Goal: Navigation & Orientation: Find specific page/section

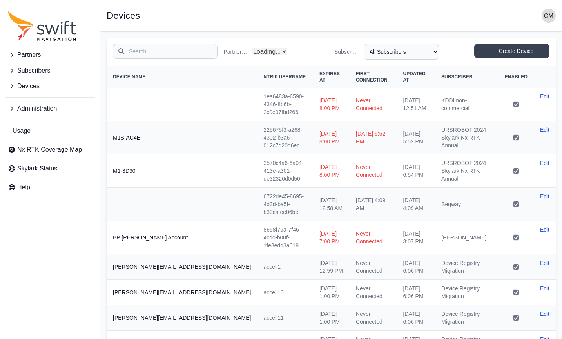
select select "Partner Name"
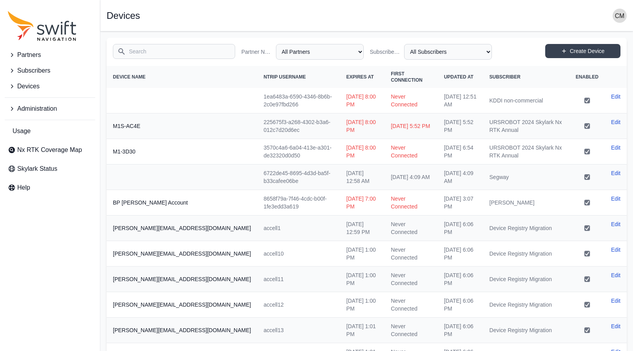
click at [49, 27] on icon "Sidenav" at bounding box center [42, 26] width 69 height 30
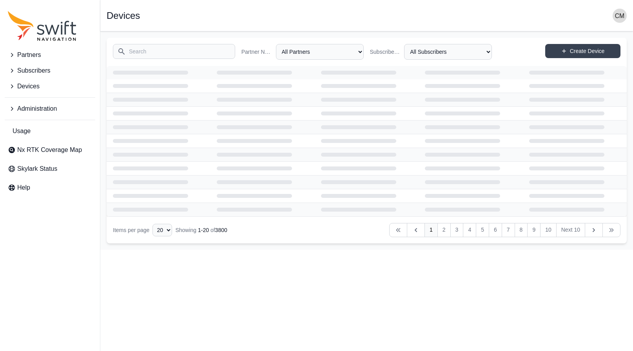
click at [15, 54] on icon "Sidenav" at bounding box center [12, 55] width 8 height 8
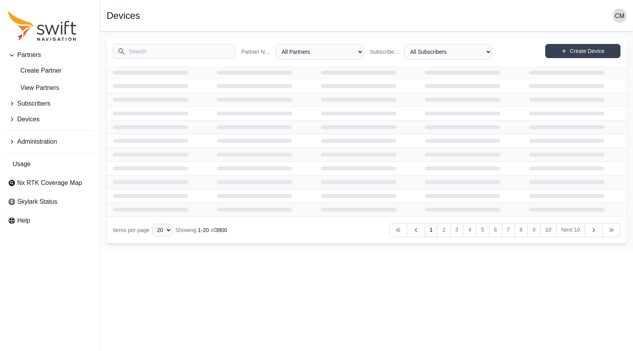
click at [11, 55] on icon "Sidenav" at bounding box center [12, 55] width 8 height 8
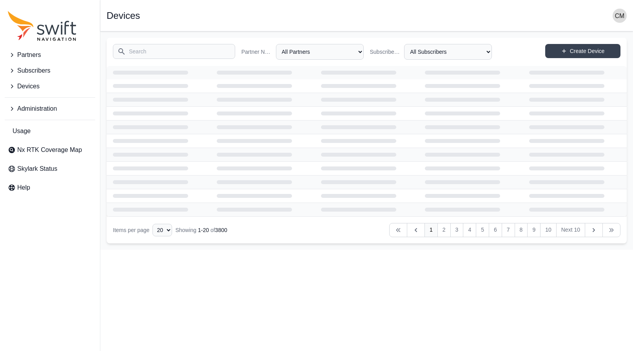
click at [12, 71] on icon "Sidenav" at bounding box center [12, 71] width 2 height 4
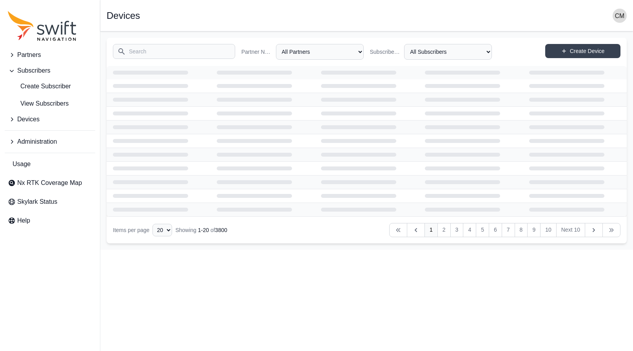
click at [12, 71] on icon "Sidenav" at bounding box center [12, 71] width 4 height 2
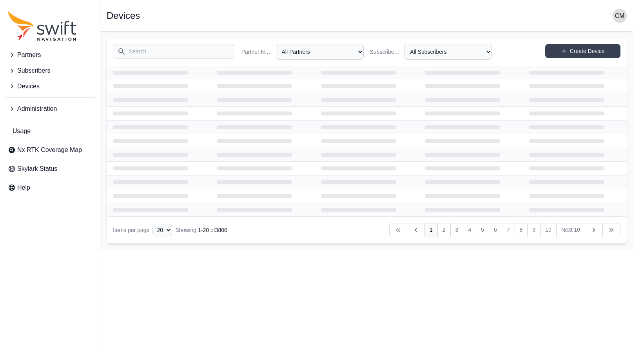
click at [28, 54] on span "Partners" at bounding box center [29, 54] width 24 height 9
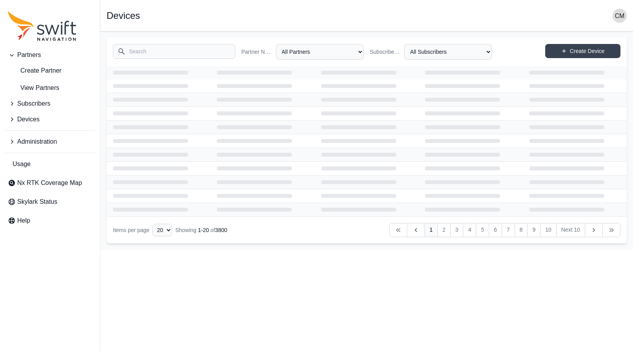
click at [28, 54] on span "Partners" at bounding box center [29, 54] width 24 height 9
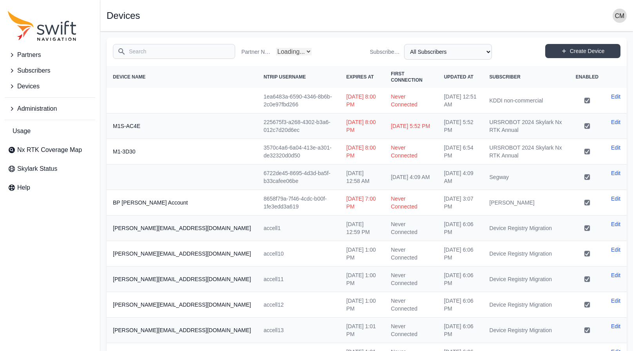
select select "Partner Name"
click at [13, 86] on icon "Sidenav" at bounding box center [12, 86] width 8 height 8
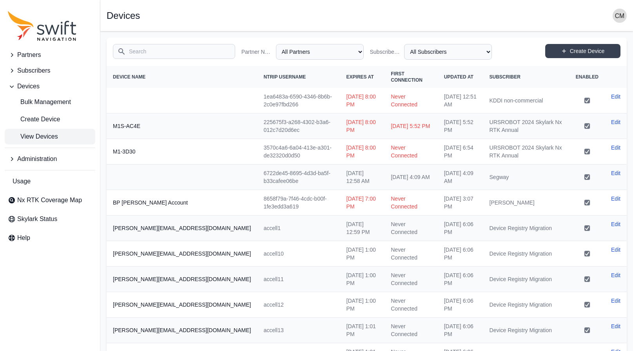
click at [24, 87] on span "Devices" at bounding box center [28, 86] width 22 height 9
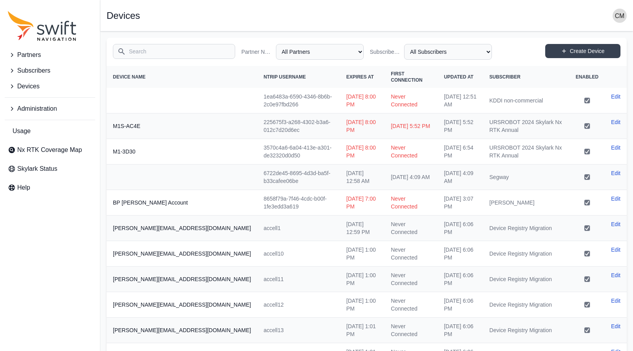
click at [24, 87] on span "Devices" at bounding box center [28, 86] width 22 height 9
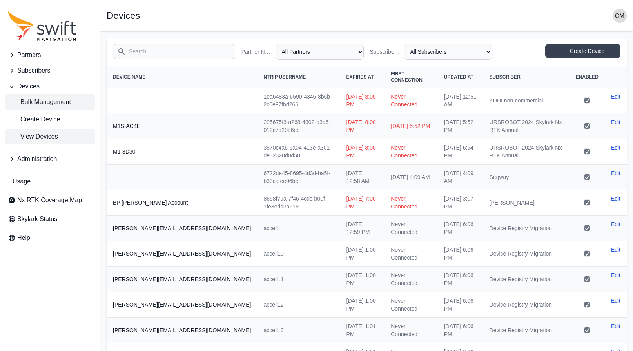
click at [36, 100] on span "Bulk Management" at bounding box center [39, 101] width 63 height 9
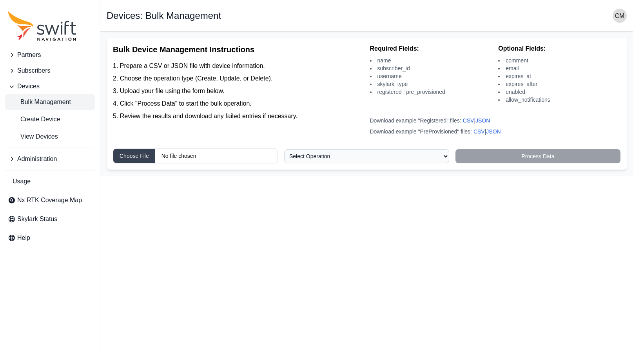
click at [40, 24] on icon "Sidenav" at bounding box center [42, 26] width 69 height 30
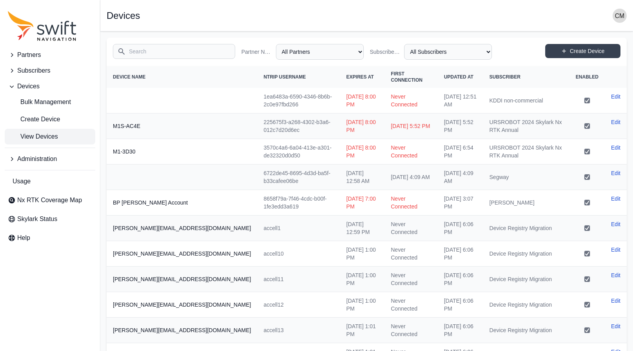
click at [12, 71] on icon "Sidenav" at bounding box center [12, 71] width 8 height 8
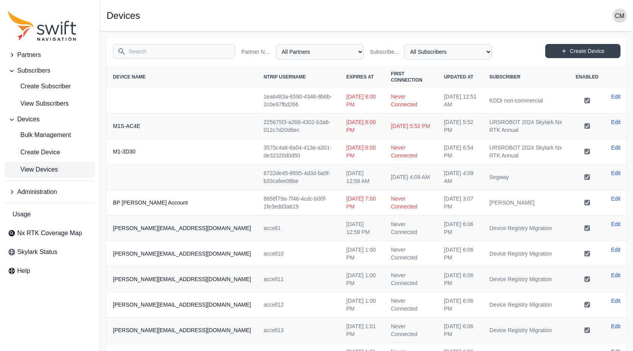
click at [12, 58] on icon "Sidenav" at bounding box center [12, 55] width 8 height 8
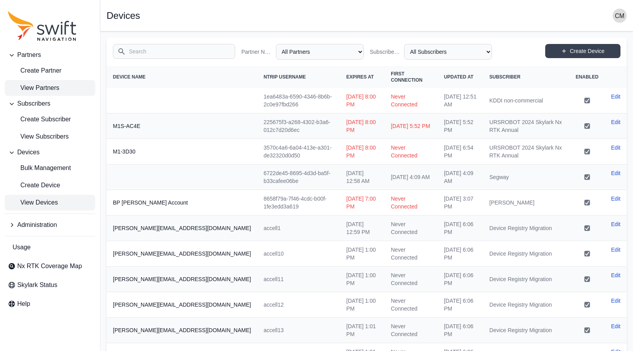
click at [36, 85] on span "View Partners" at bounding box center [33, 87] width 51 height 9
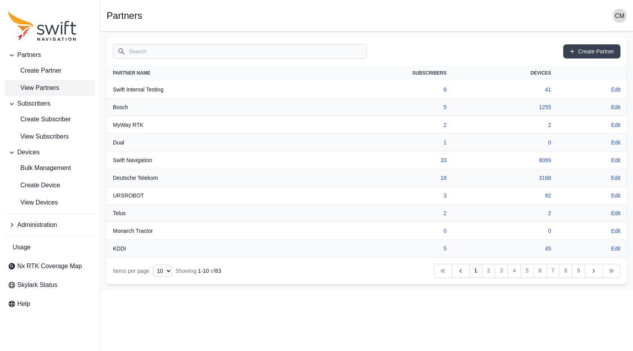
click at [27, 152] on span "Devices" at bounding box center [28, 151] width 22 height 9
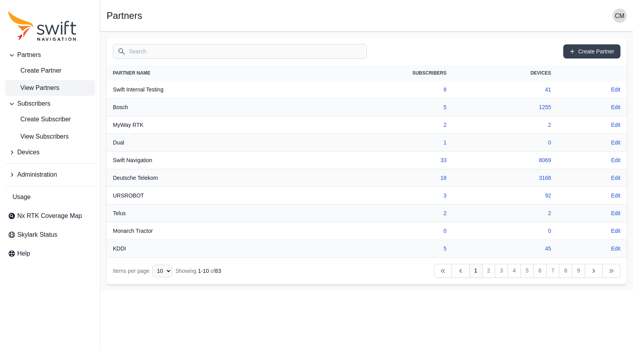
click at [27, 152] on span "Devices" at bounding box center [28, 151] width 22 height 9
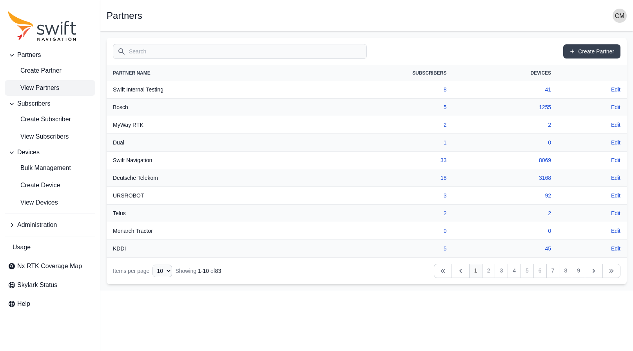
click at [50, 31] on icon "Sidenav" at bounding box center [52, 30] width 15 height 10
